Goal: Check status

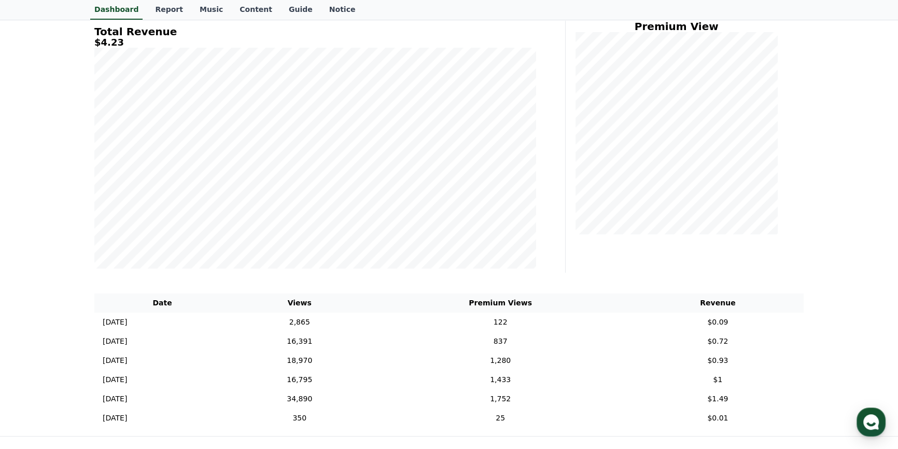
scroll to position [94, 0]
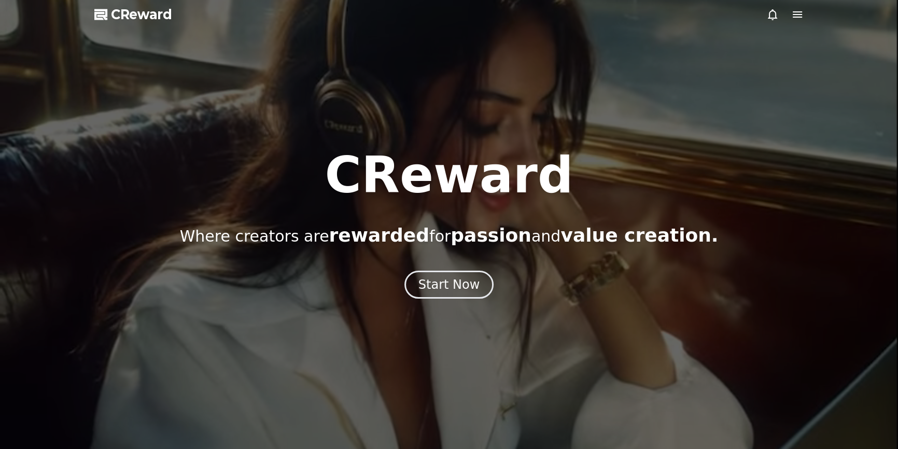
click at [774, 15] on icon at bounding box center [772, 14] width 12 height 12
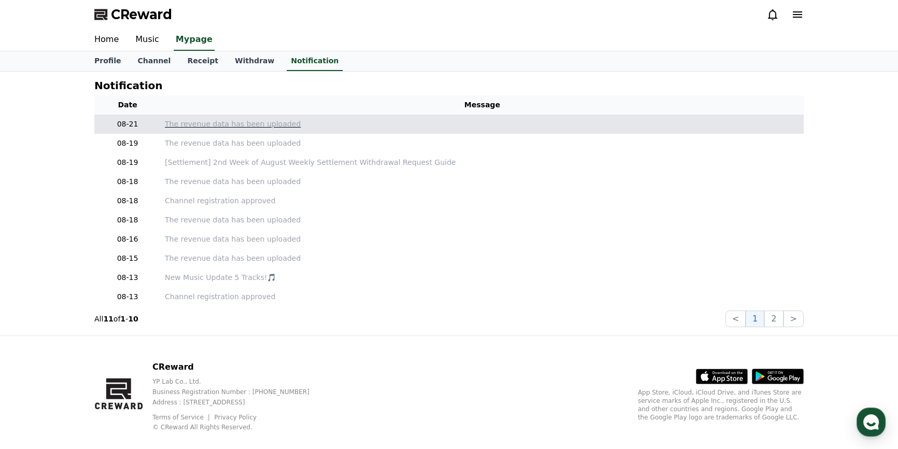
click at [198, 122] on p "The revenue data has been uploaded" at bounding box center [482, 124] width 635 height 11
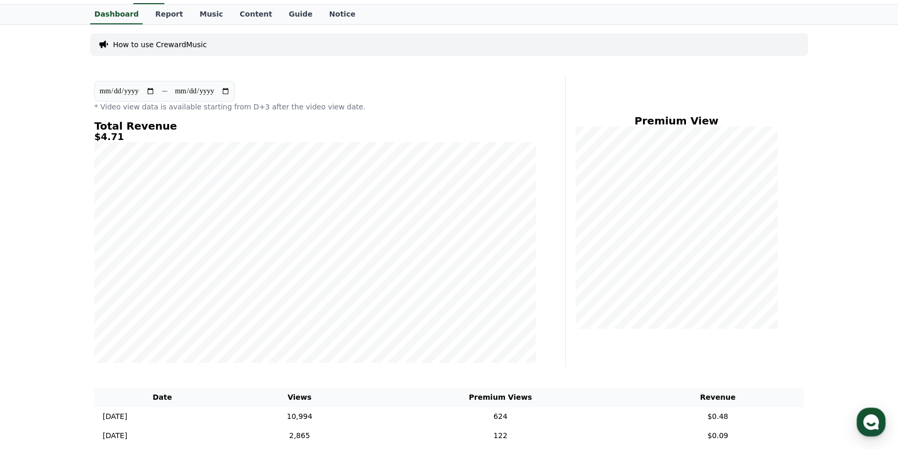
scroll to position [141, 0]
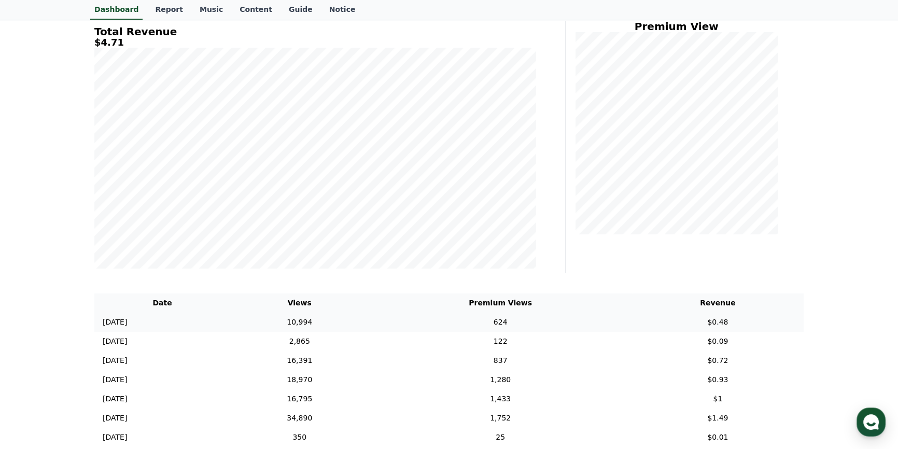
click at [341, 321] on td "10,994" at bounding box center [299, 322] width 138 height 19
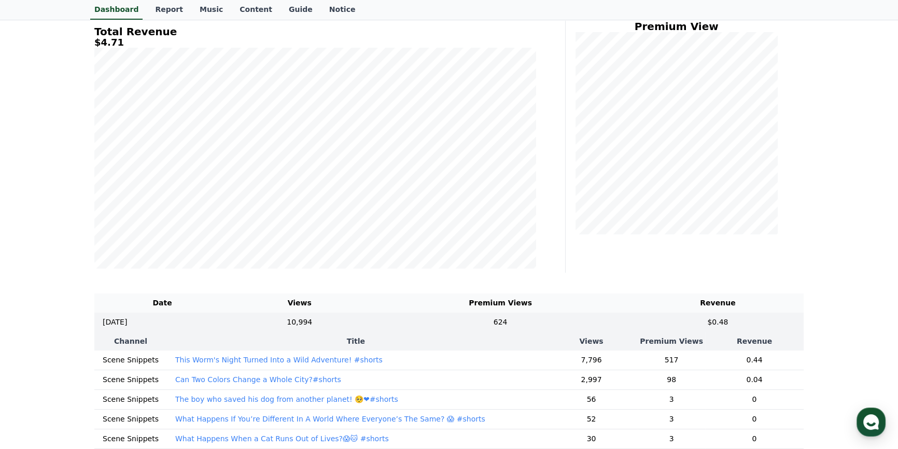
scroll to position [235, 0]
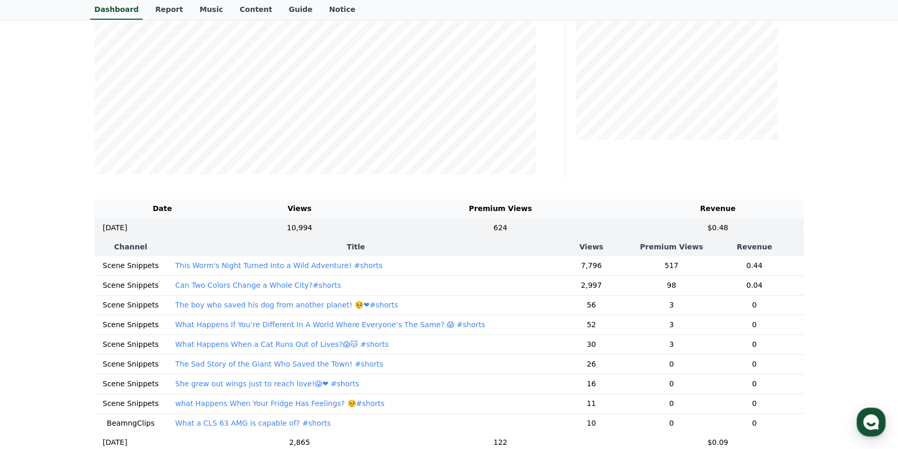
click at [576, 151] on div "Premium View" at bounding box center [689, 33] width 238 height 290
